Goal: Information Seeking & Learning: Learn about a topic

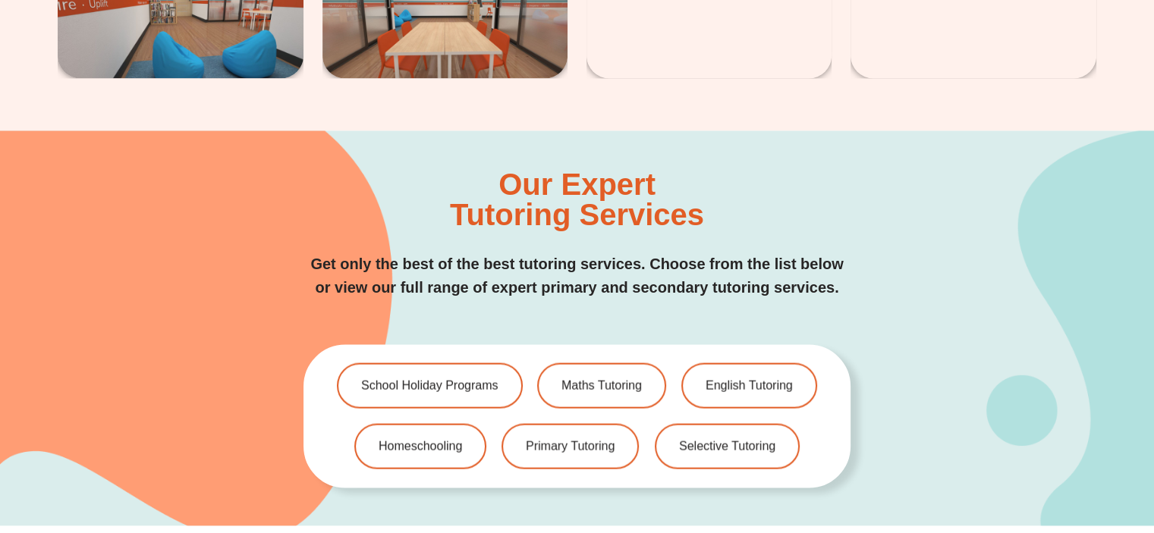
scroll to position [3035, 0]
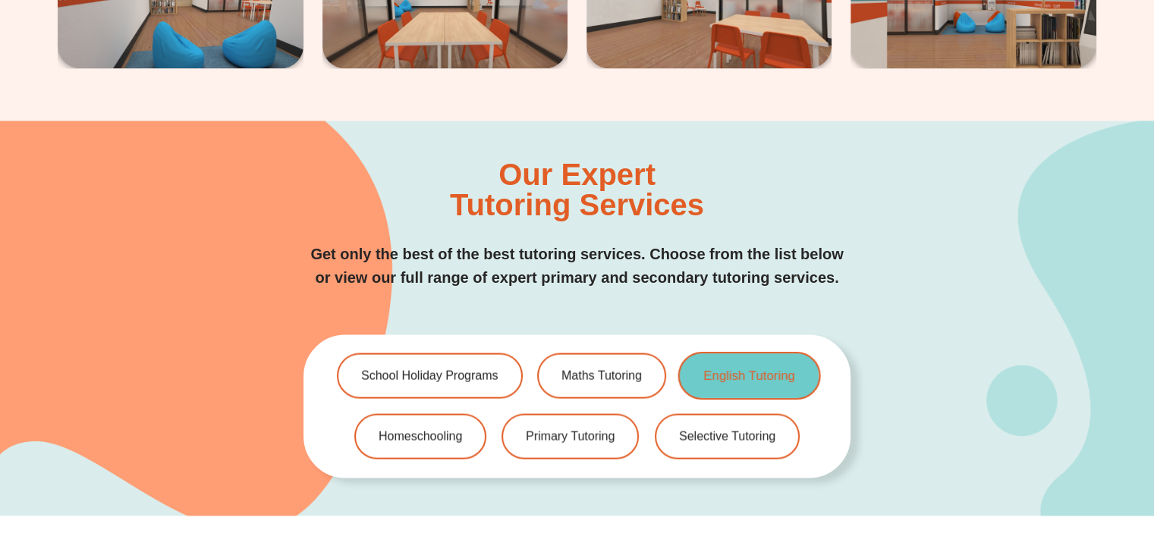
click at [747, 370] on span "English Tutoring" at bounding box center [748, 376] width 91 height 13
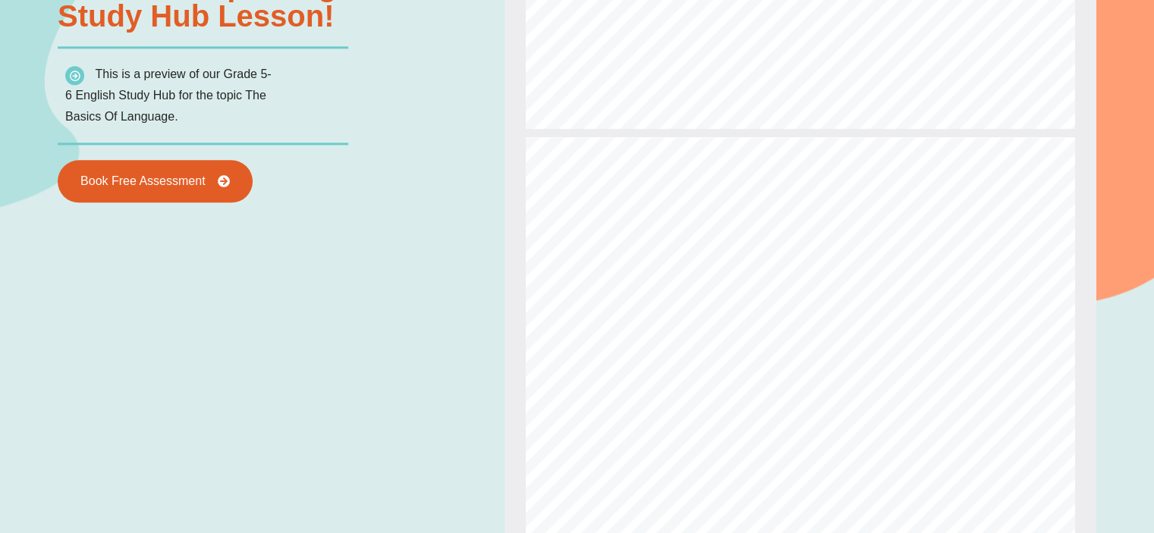
scroll to position [1449, 0]
type input "*"
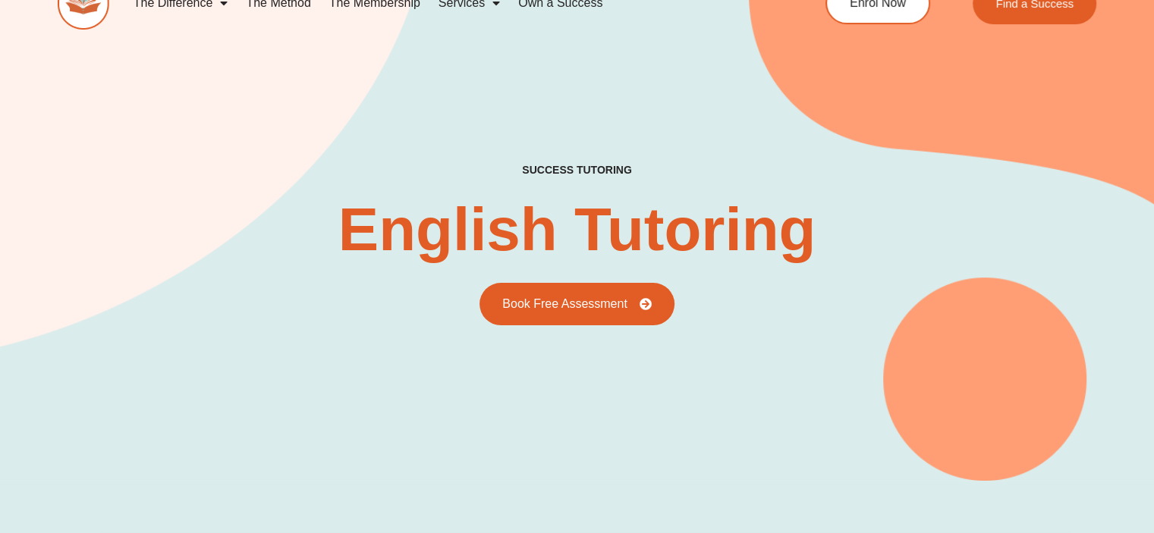
scroll to position [0, 0]
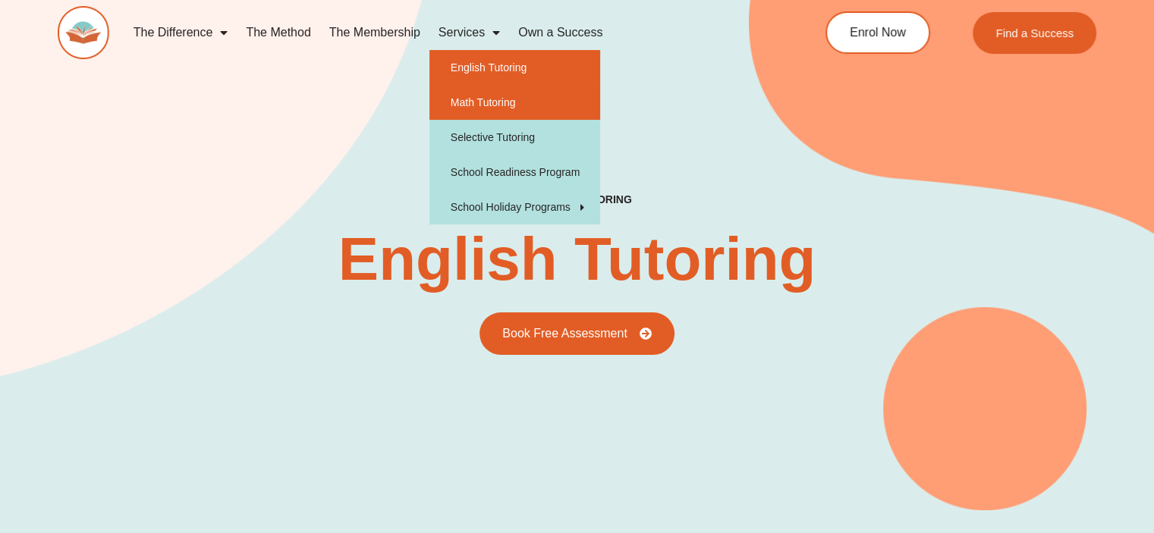
click at [490, 100] on link "Math Tutoring" at bounding box center [515, 102] width 171 height 35
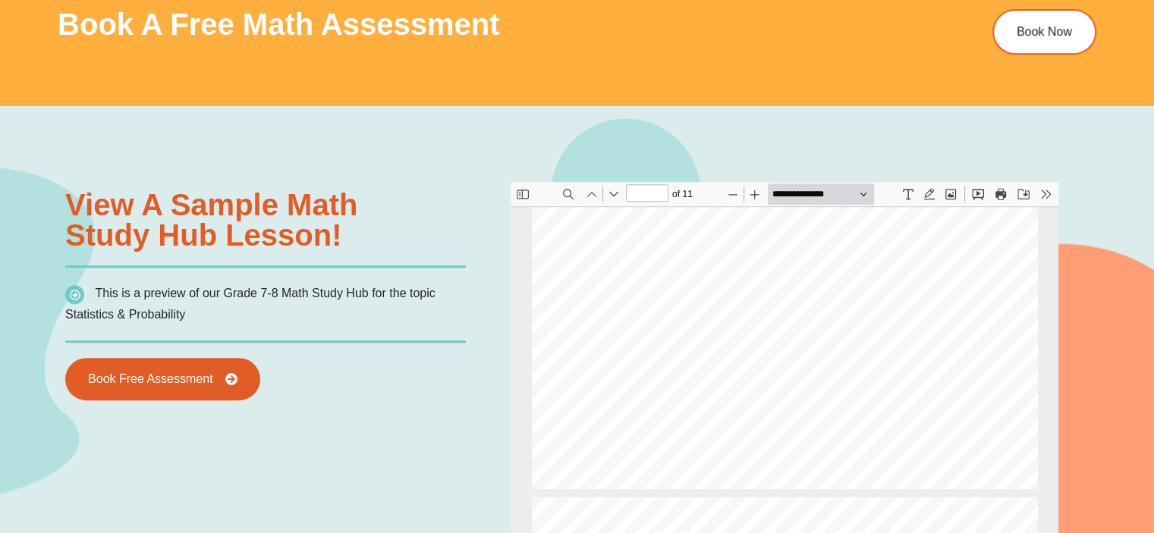
scroll to position [322, 0]
type input "*"
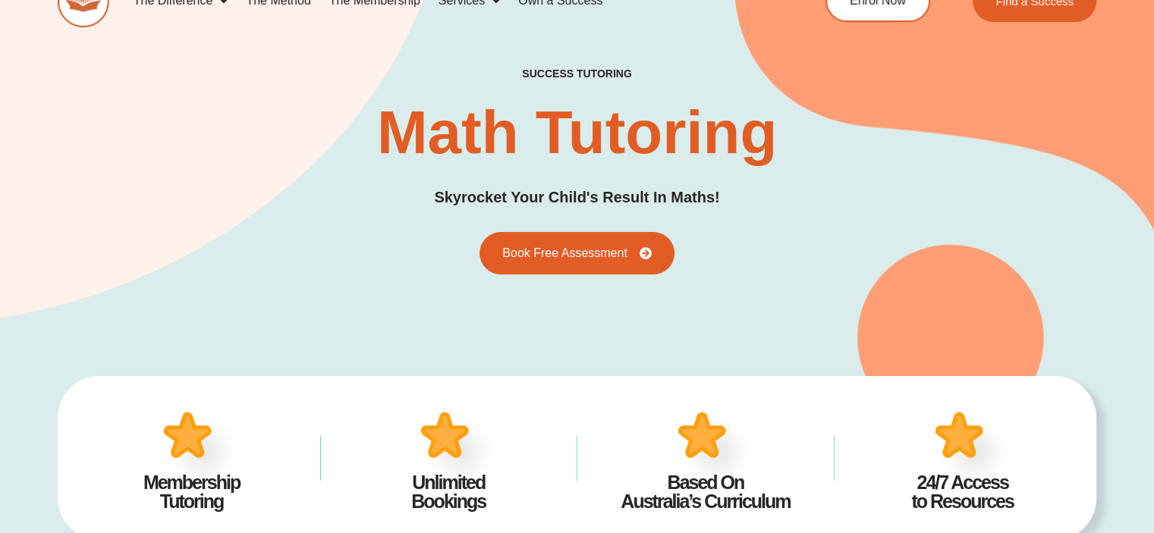
scroll to position [0, 0]
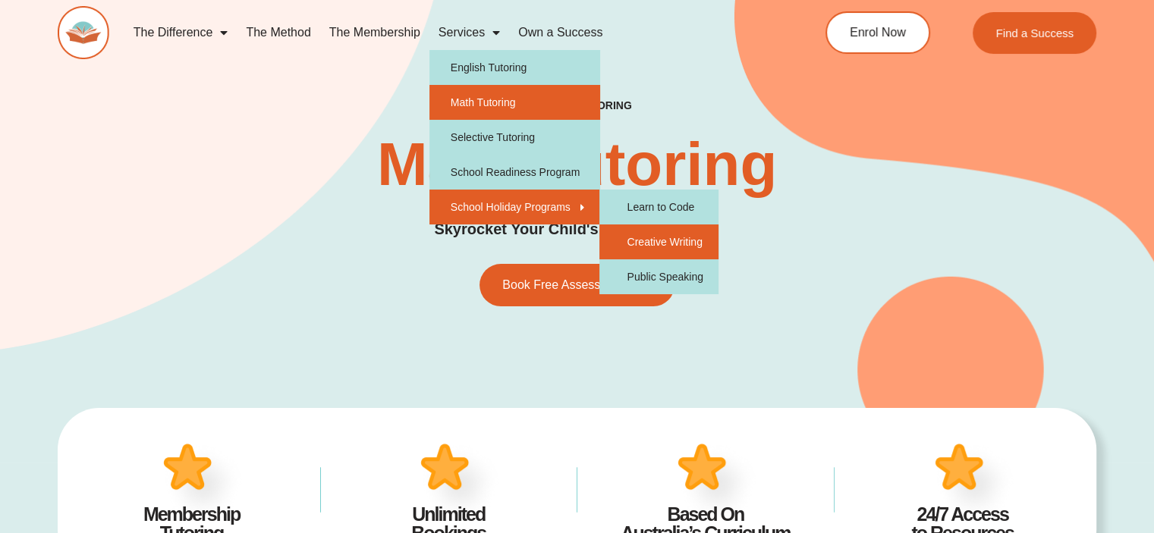
click at [658, 238] on link "Creative Writing" at bounding box center [658, 242] width 118 height 35
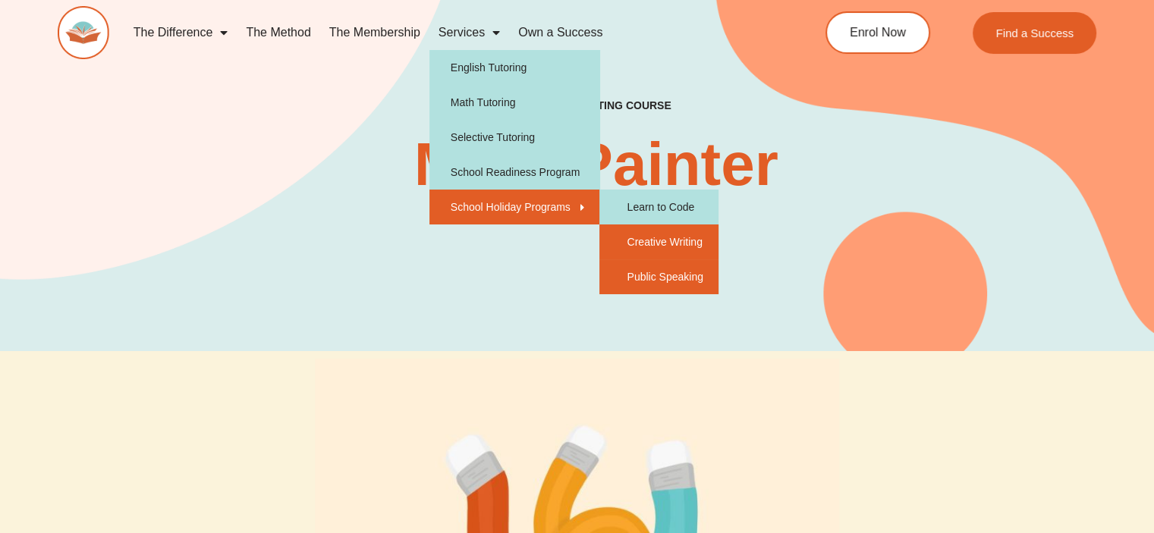
click at [664, 278] on link "Public Speaking" at bounding box center [658, 277] width 118 height 35
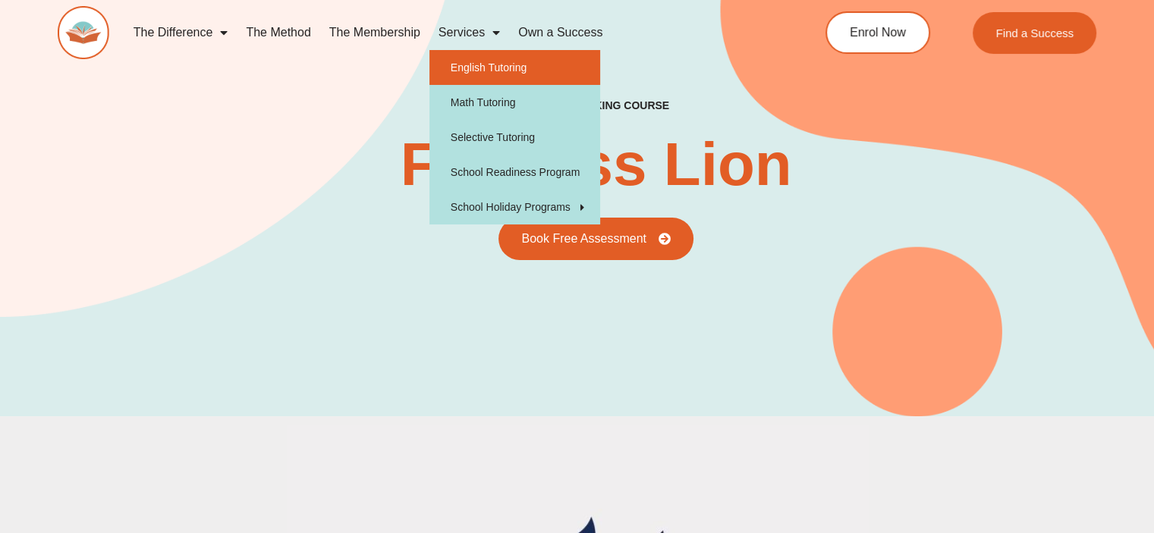
click at [488, 65] on link "English Tutoring" at bounding box center [515, 67] width 171 height 35
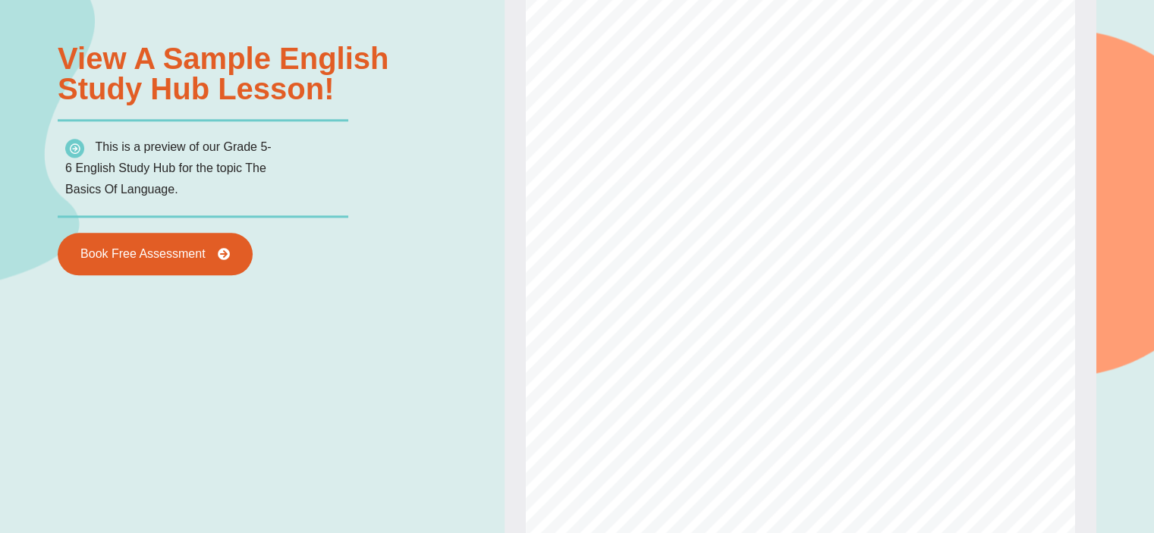
scroll to position [842, 0]
type input "*"
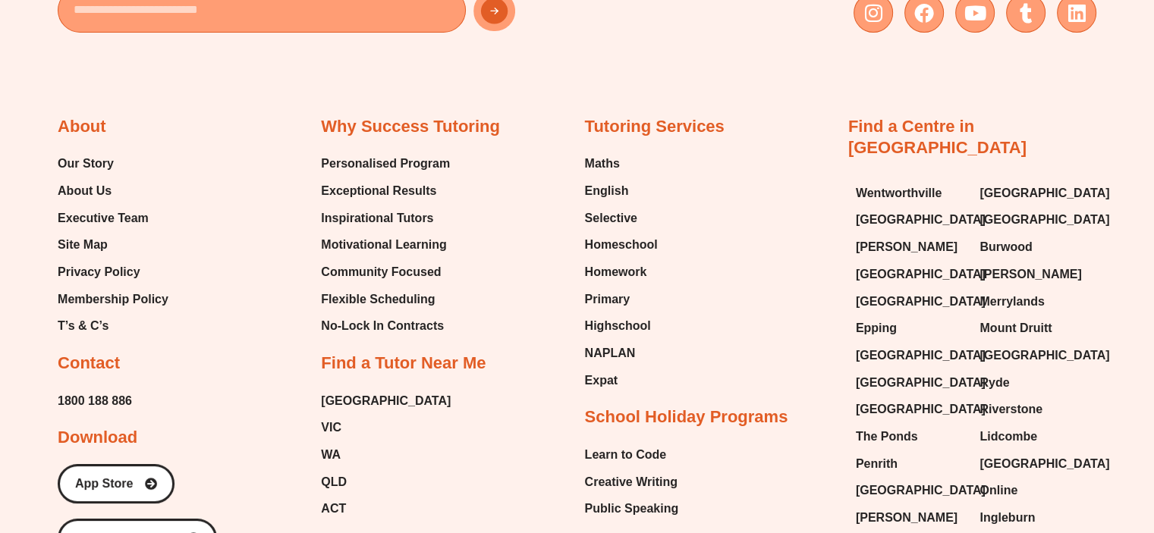
scroll to position [5767, 0]
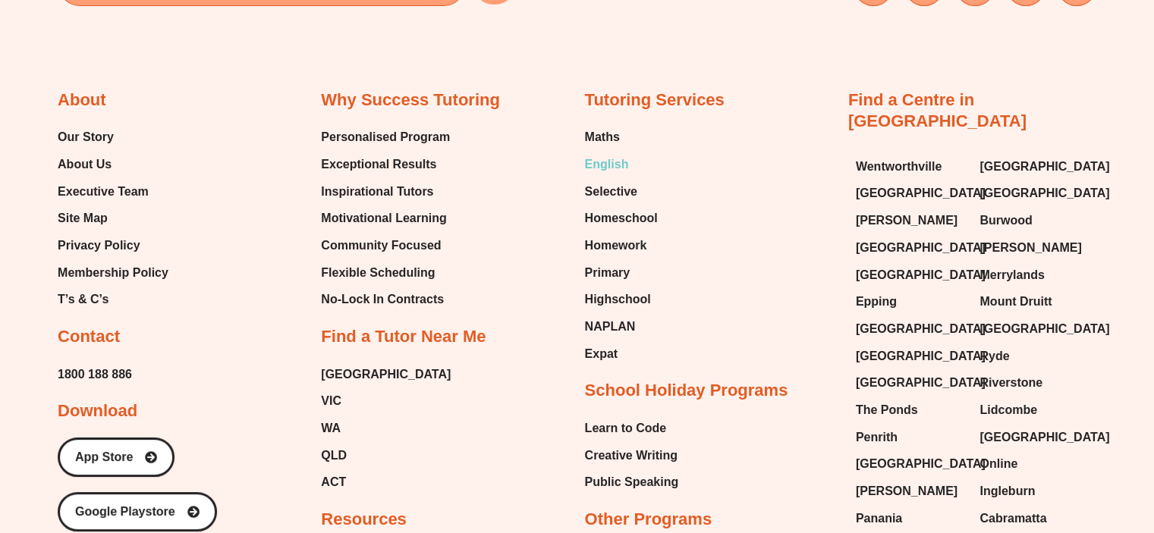
click at [613, 160] on span "English" at bounding box center [607, 164] width 44 height 23
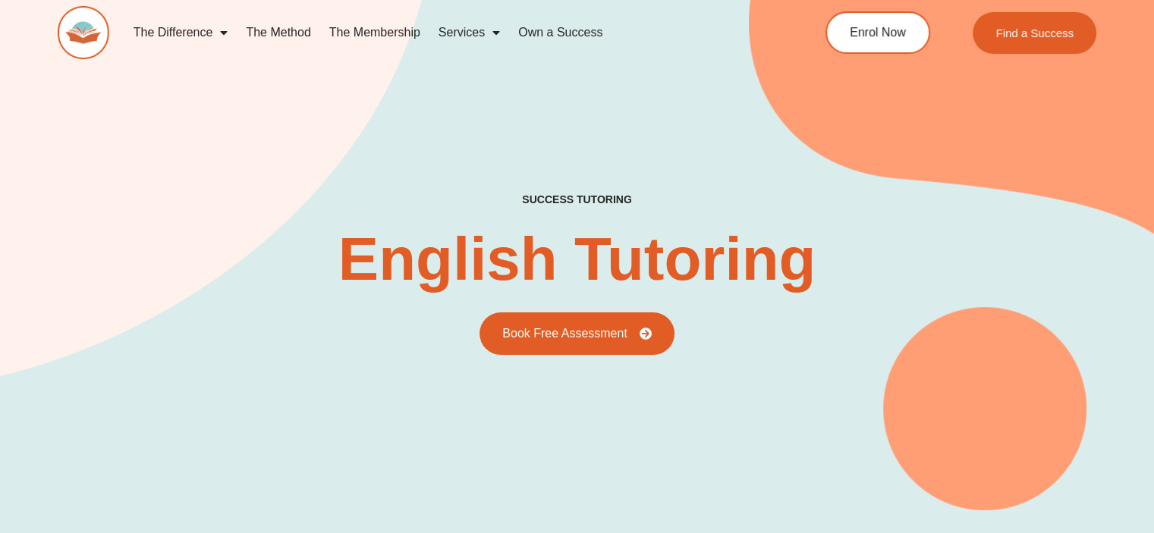
type input "*"
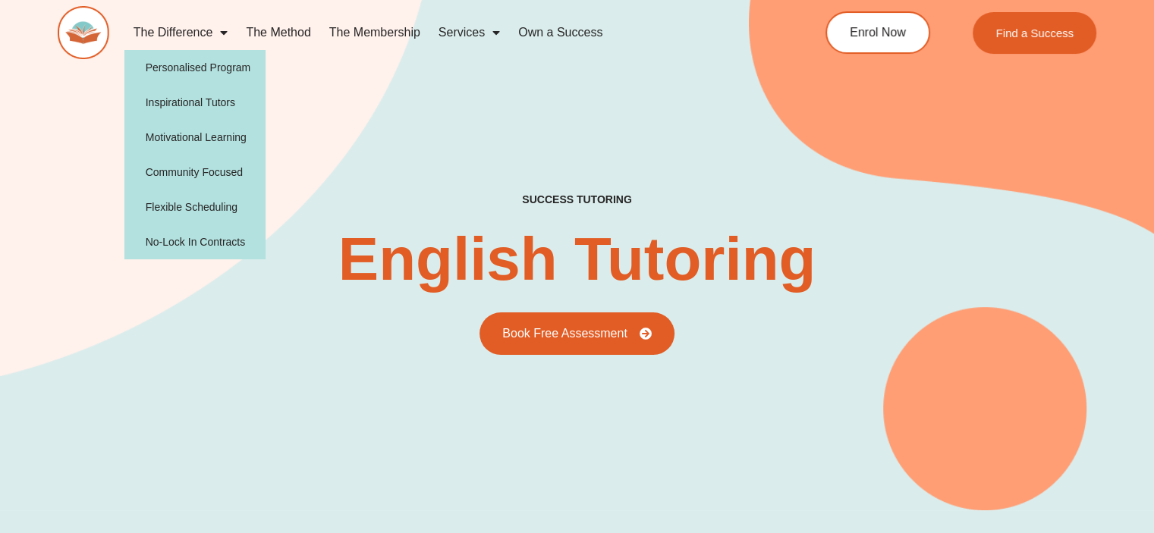
click at [222, 34] on span "Menu" at bounding box center [219, 32] width 15 height 27
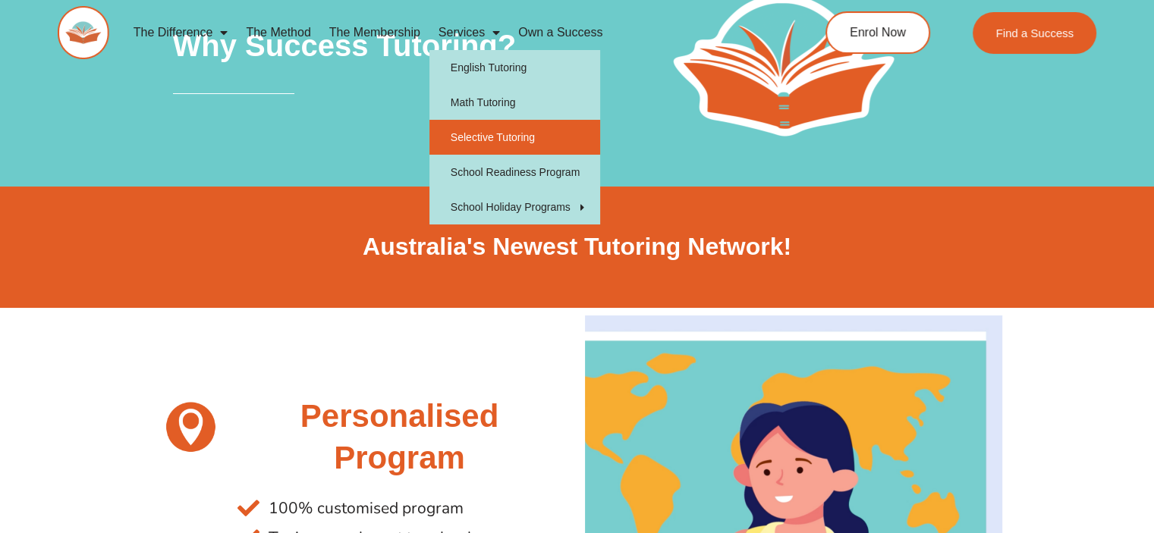
click at [479, 136] on link "Selective Tutoring" at bounding box center [515, 137] width 171 height 35
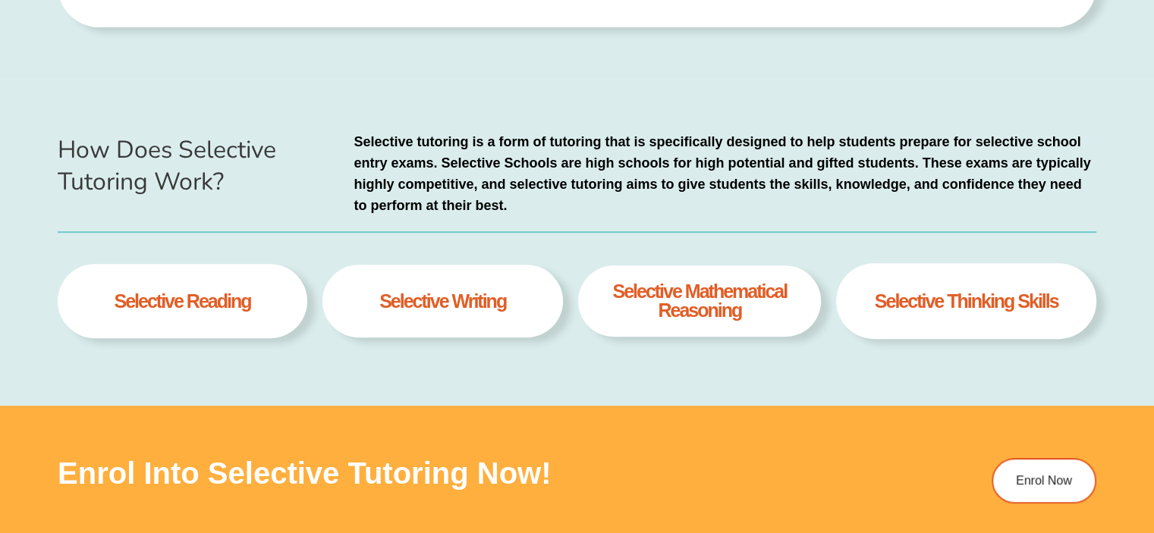
scroll to position [759, 0]
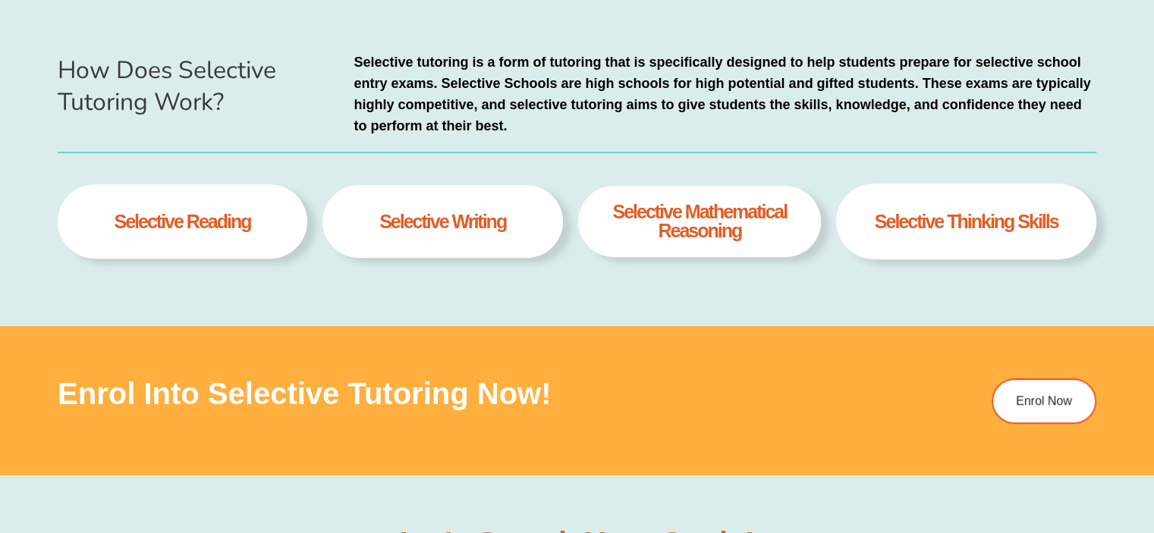
click at [461, 222] on h4 "selective writing" at bounding box center [442, 221] width 127 height 19
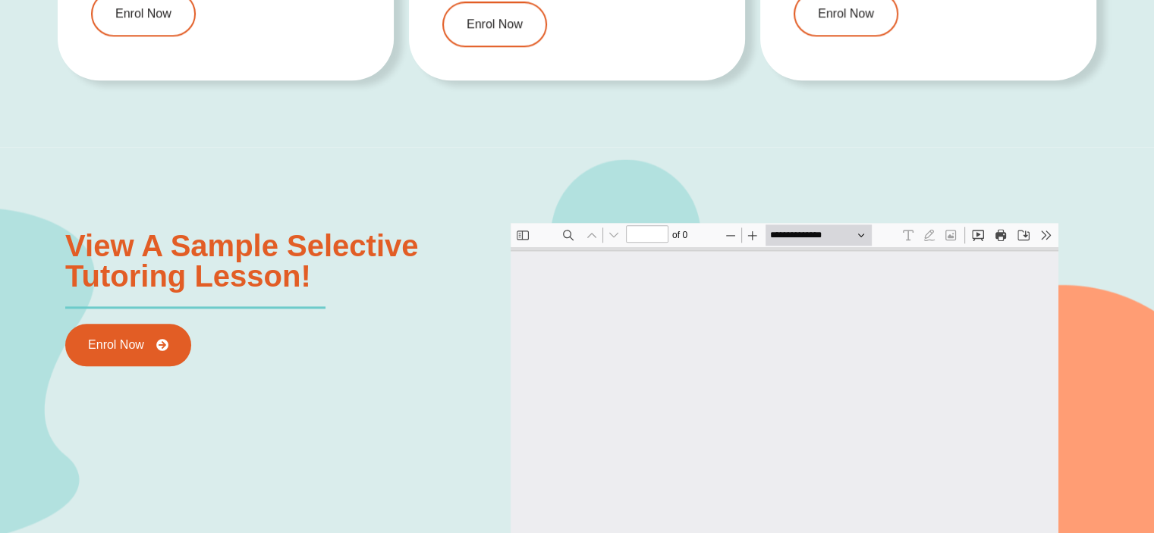
scroll to position [1594, 0]
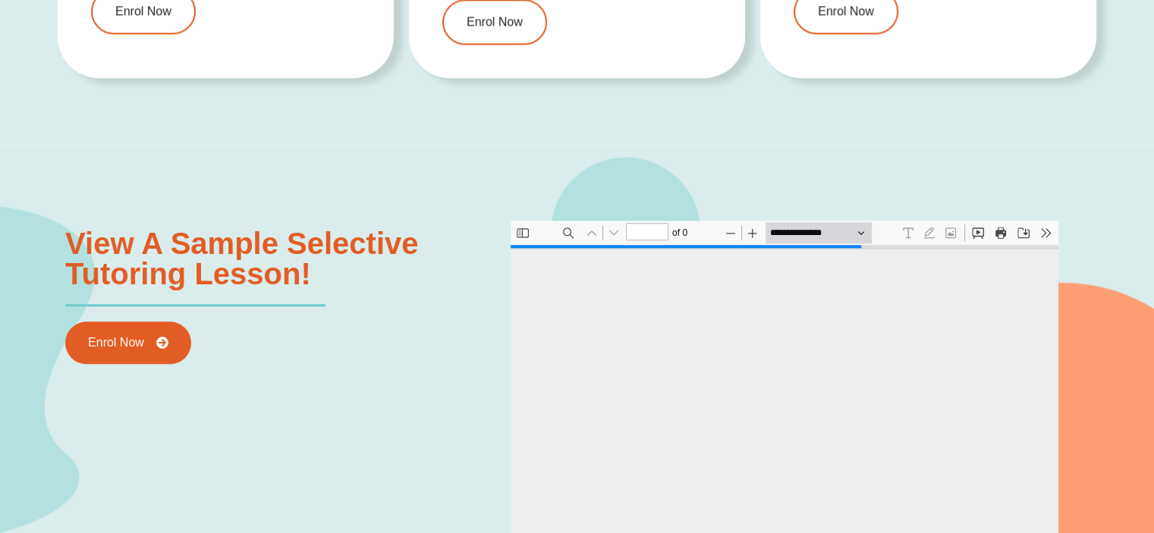
type input "*"
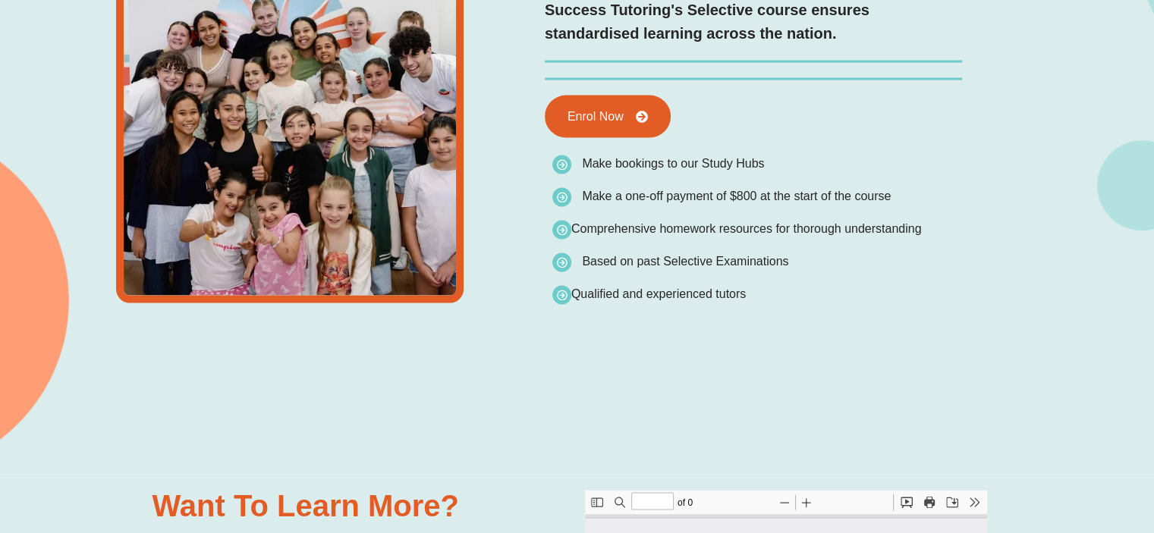
scroll to position [0, 0]
type input "*"
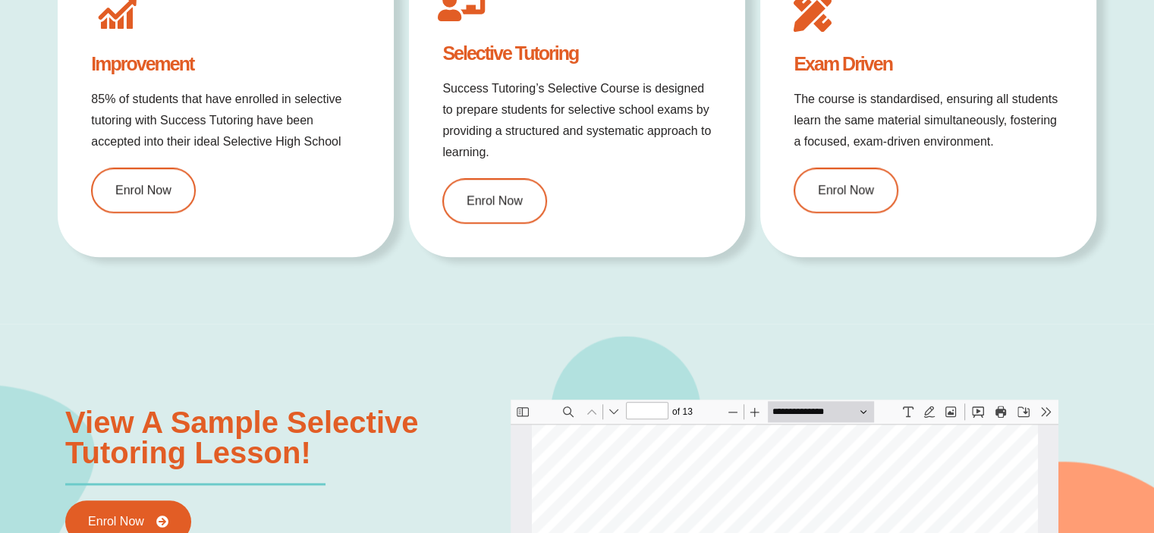
scroll to position [1442, 0]
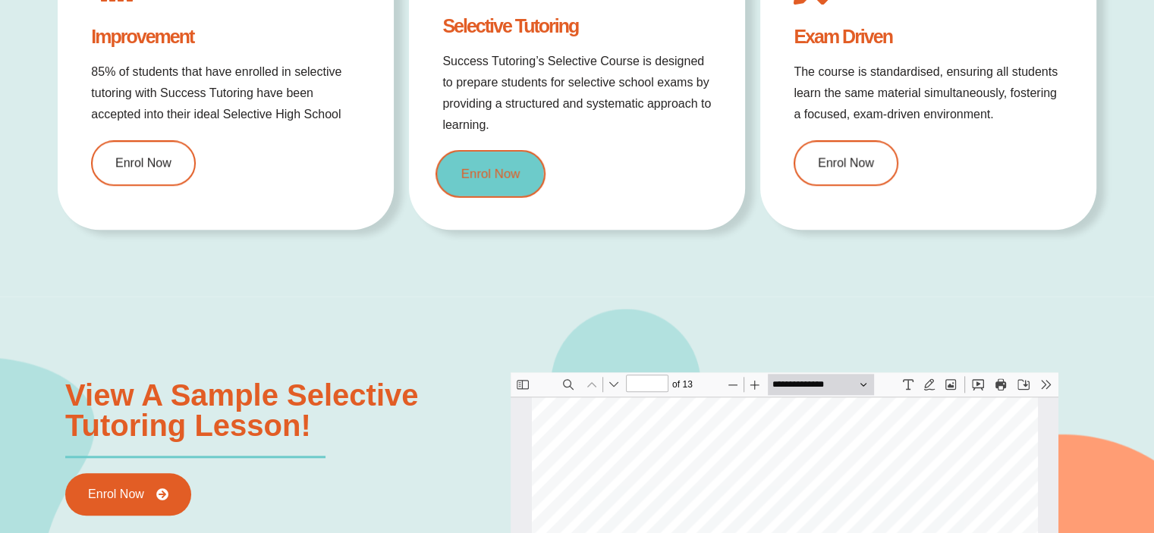
click at [495, 169] on span "Enrol Now" at bounding box center [490, 173] width 59 height 13
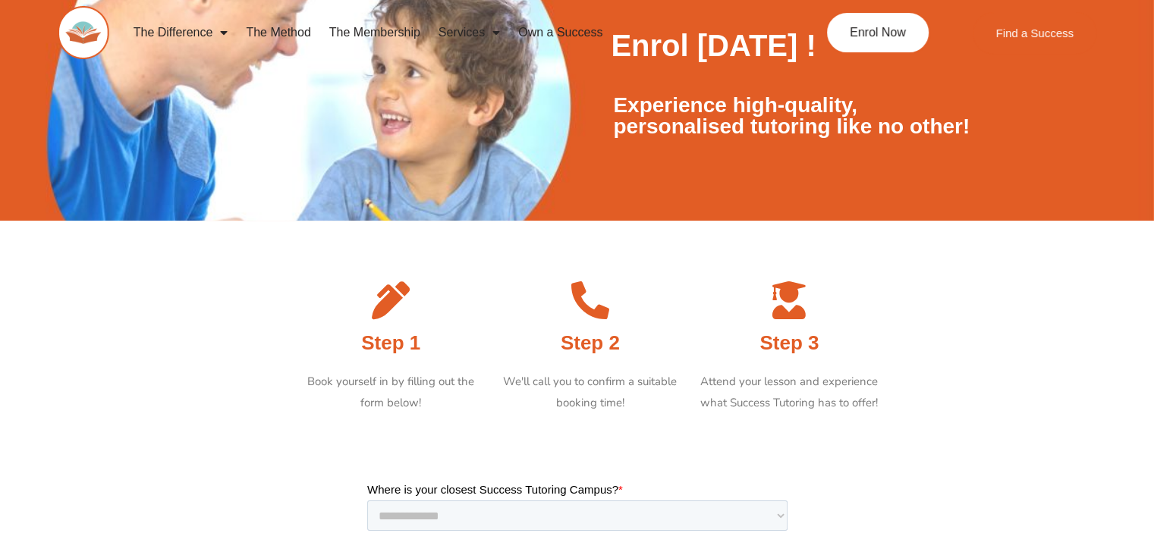
click at [270, 27] on link "The Method" at bounding box center [278, 32] width 83 height 35
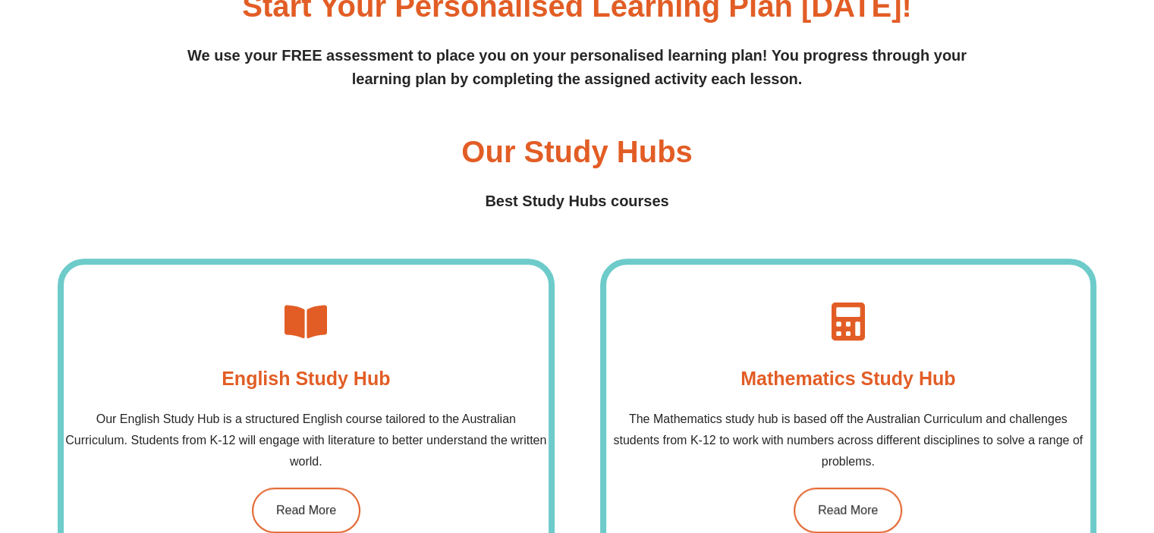
scroll to position [1138, 0]
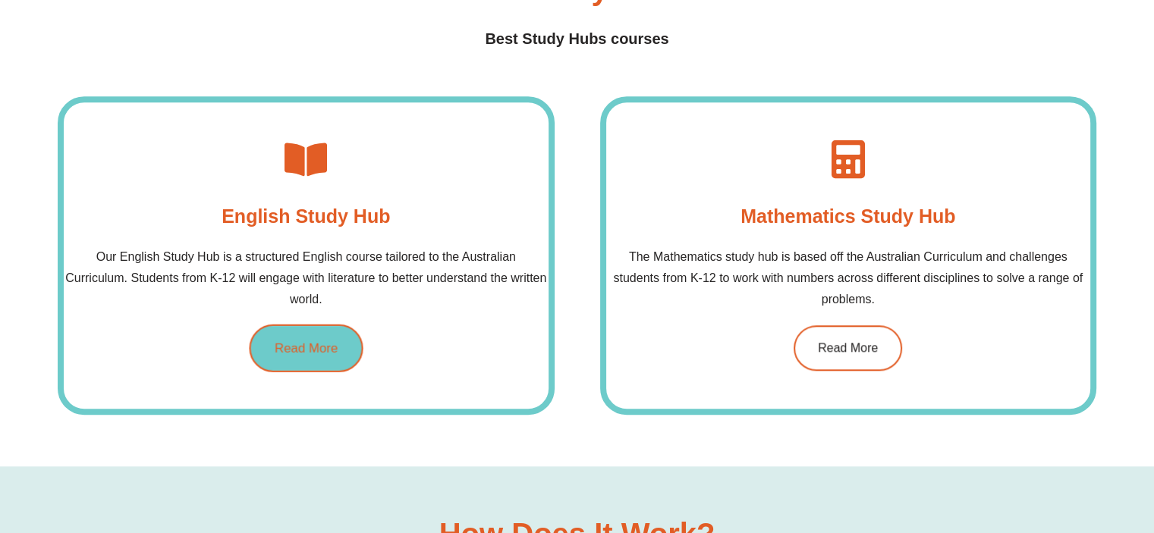
click at [326, 348] on span "Read More" at bounding box center [306, 347] width 63 height 13
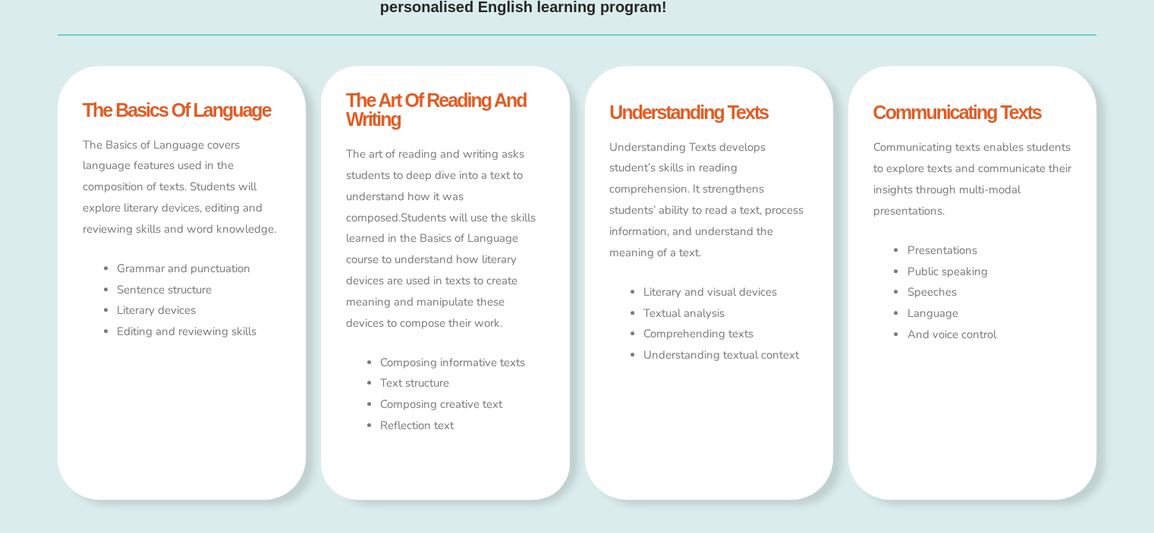
type input "*"
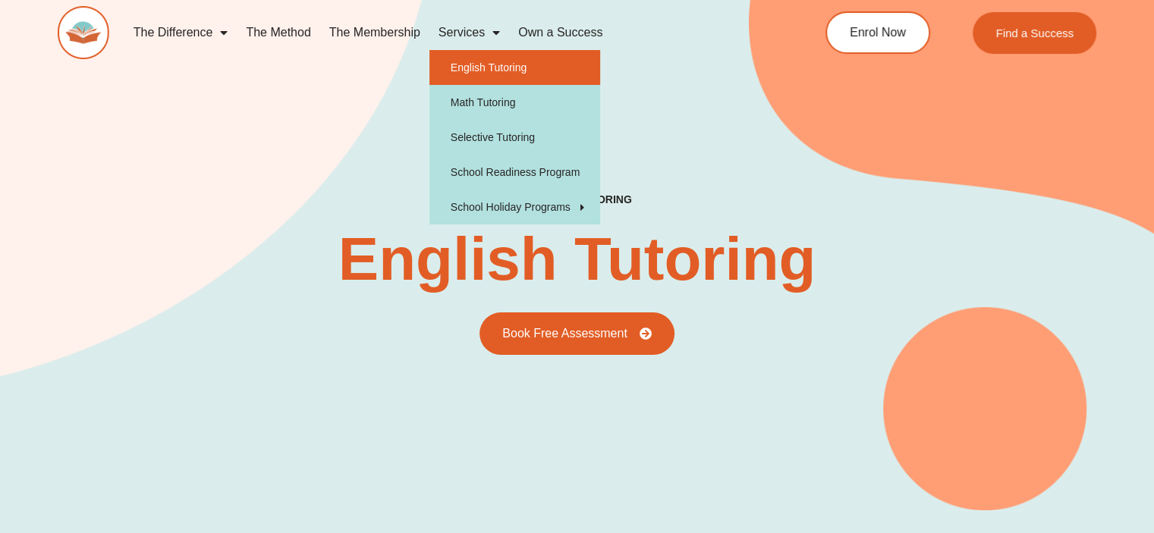
click at [492, 62] on link "English Tutoring" at bounding box center [515, 67] width 171 height 35
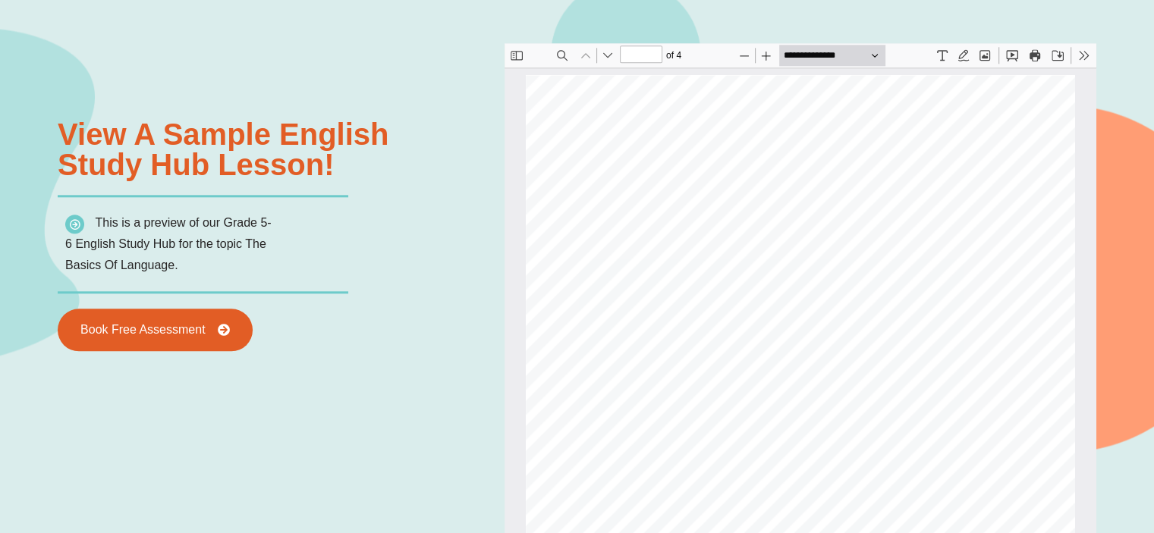
click at [610, 51] on button "Next" at bounding box center [607, 55] width 21 height 21
type input "*"
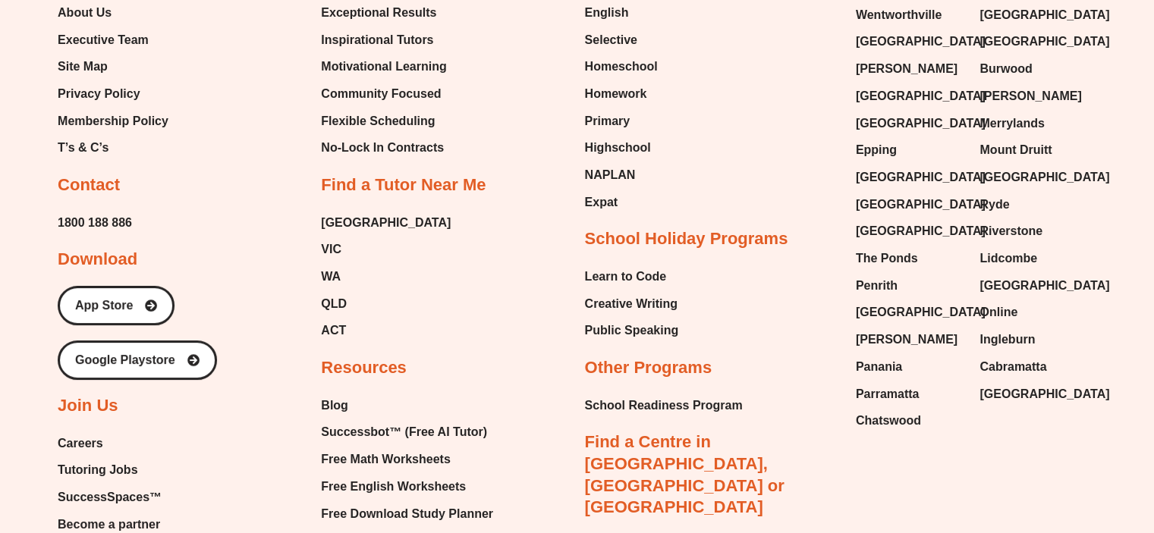
scroll to position [6071, 0]
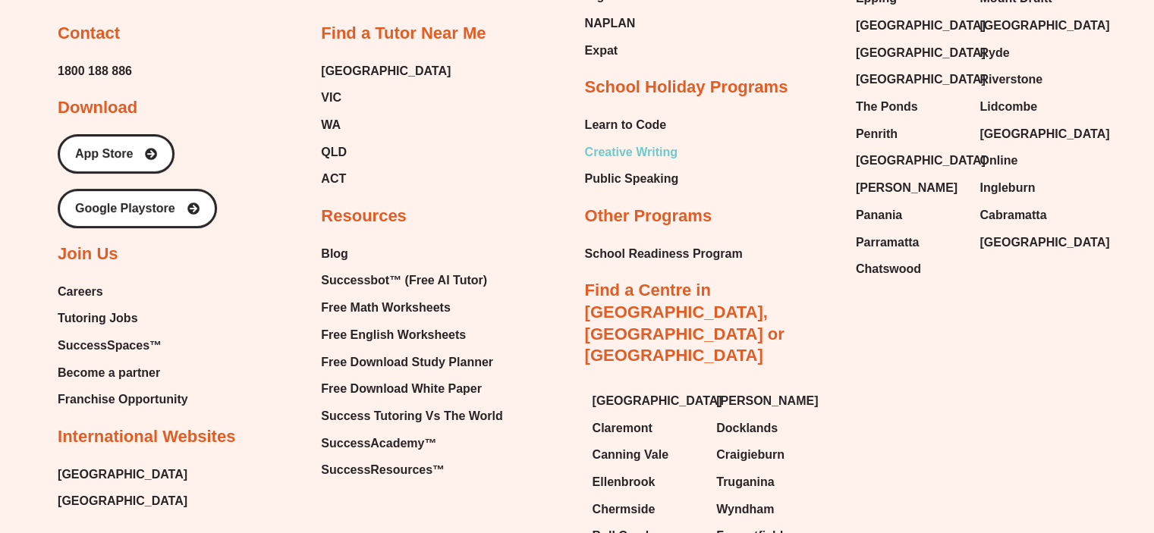
click at [662, 146] on span "Creative Writing" at bounding box center [631, 152] width 93 height 23
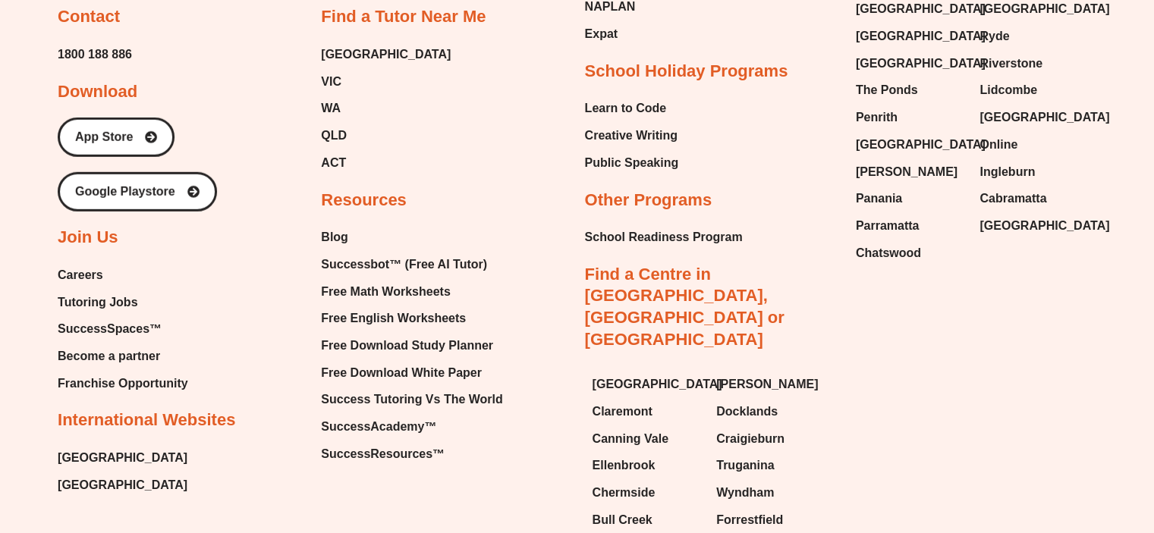
scroll to position [4570, 0]
